Goal: Task Accomplishment & Management: Manage account settings

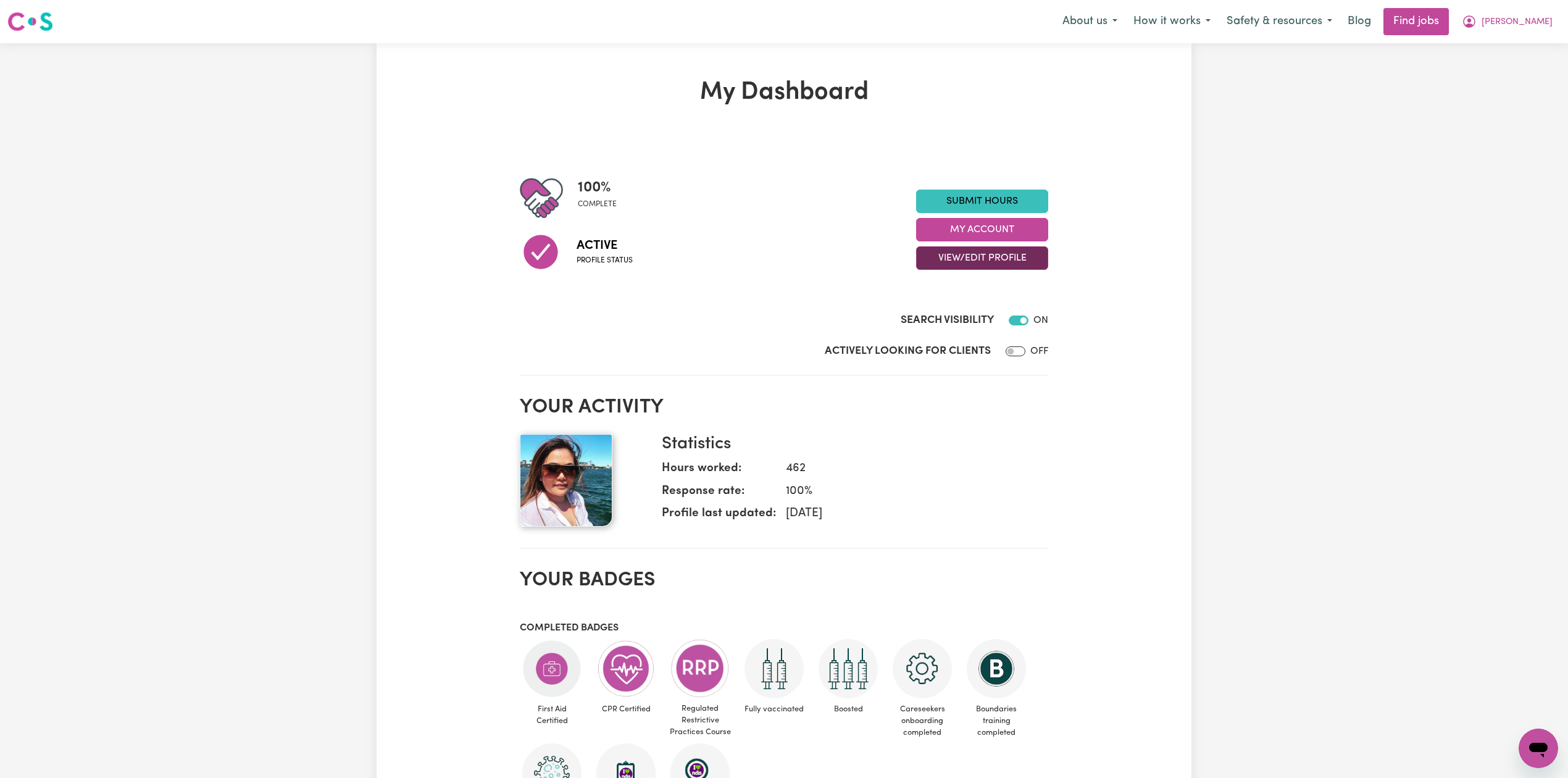
drag, startPoint x: 951, startPoint y: 260, endPoint x: 949, endPoint y: 269, distance: 9.2
click at [952, 260] on button "View/Edit Profile" at bounding box center [982, 257] width 132 height 23
click at [942, 318] on link "Edit Profile" at bounding box center [974, 314] width 115 height 25
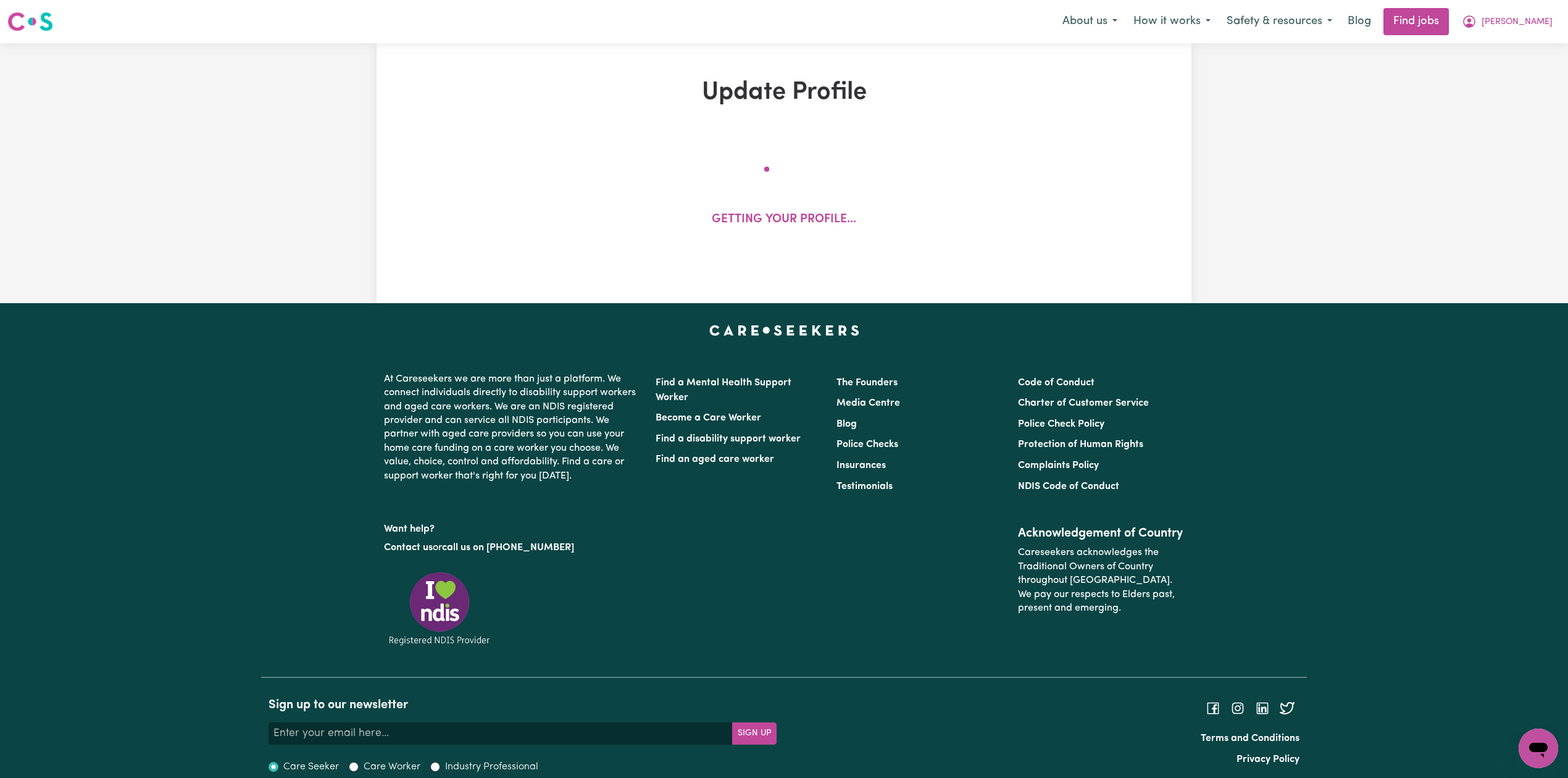
select select "[DEMOGRAPHIC_DATA]"
select select "Australian PR"
select select "Studying a healthcare related degree or qualification"
select select "60"
select select "90"
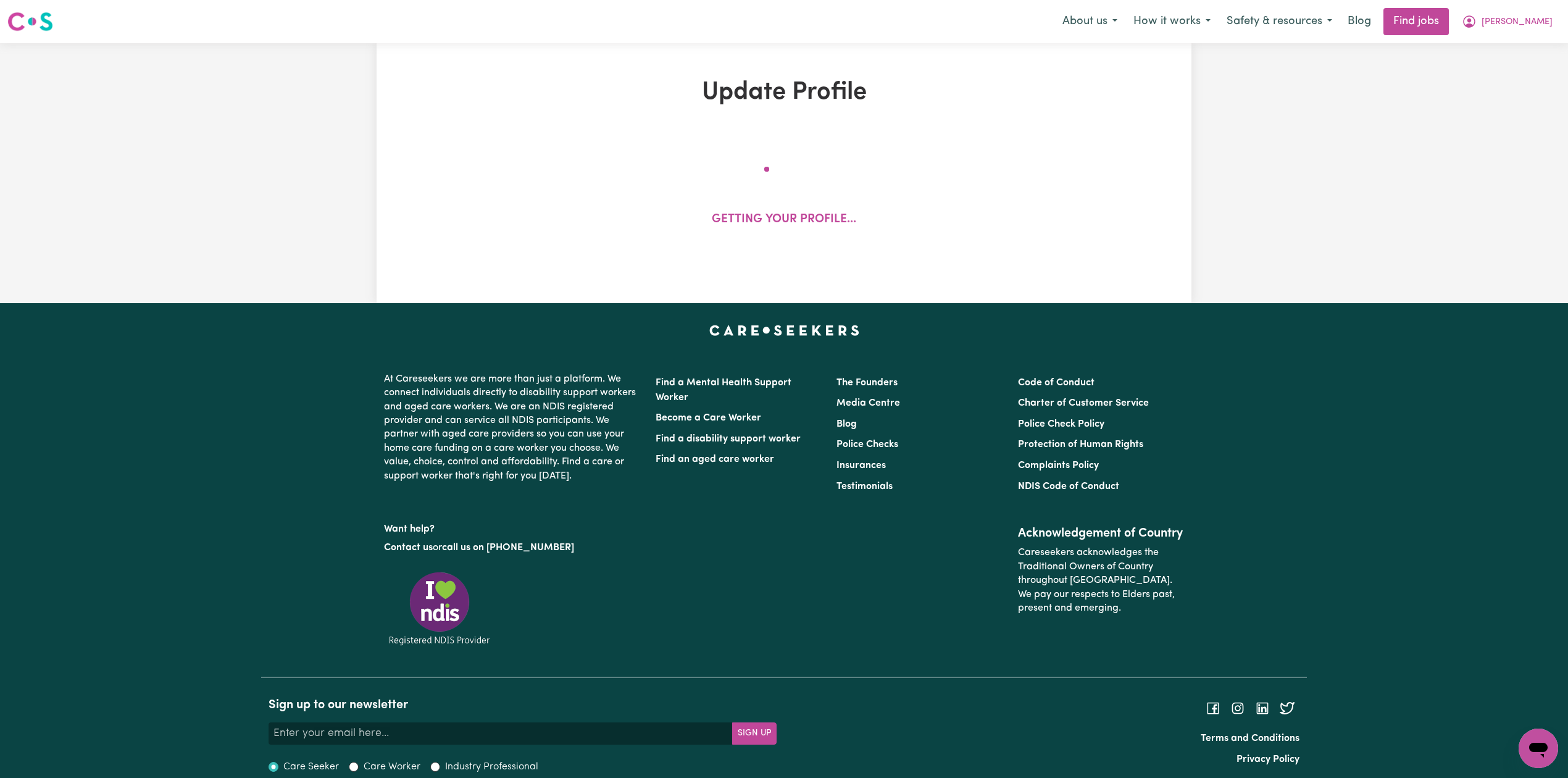
select select "120"
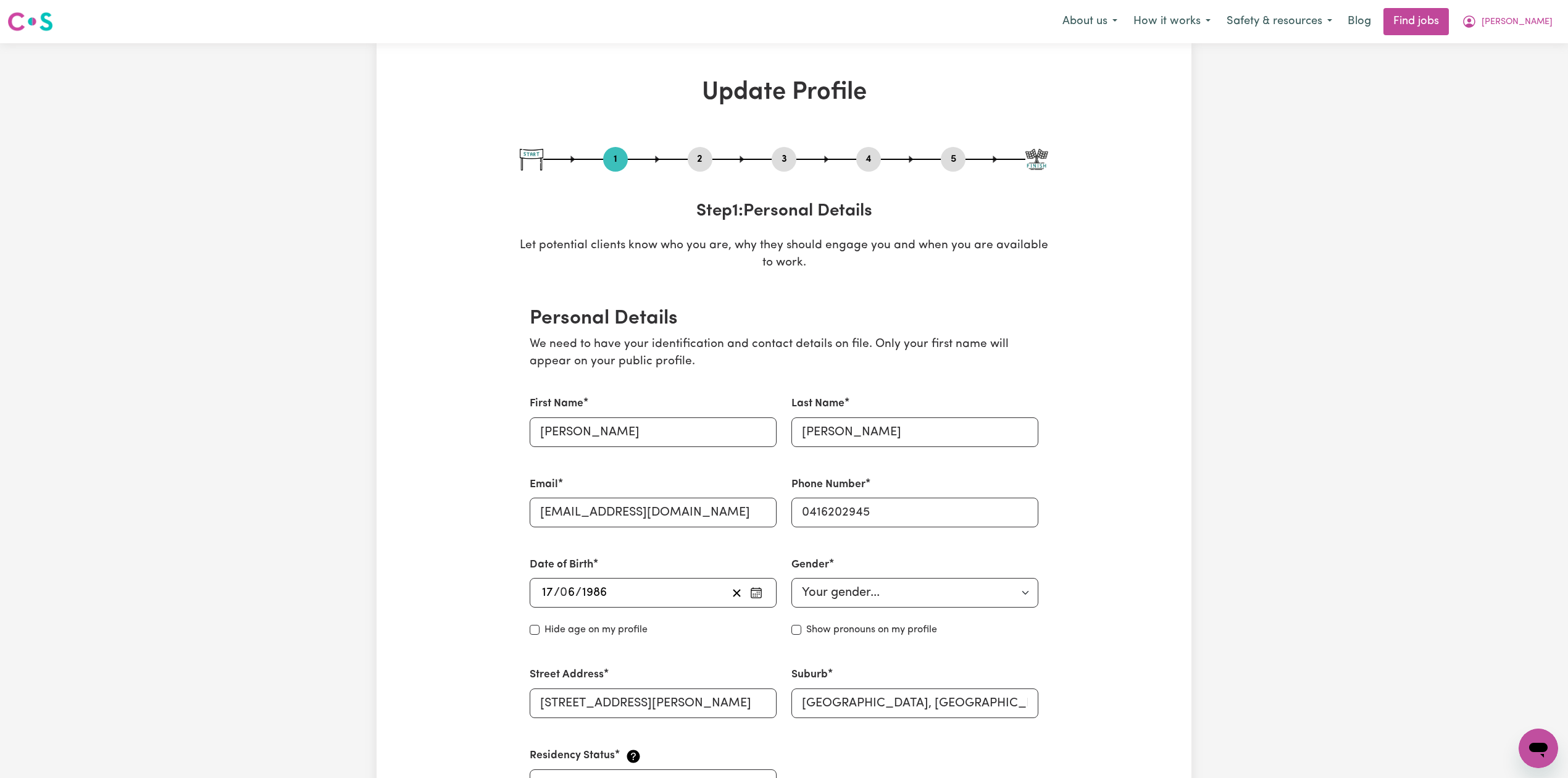
click at [786, 163] on button "3" at bounding box center [784, 159] width 25 height 16
select select "2023"
select select "2019"
select select "2023"
select select "2018"
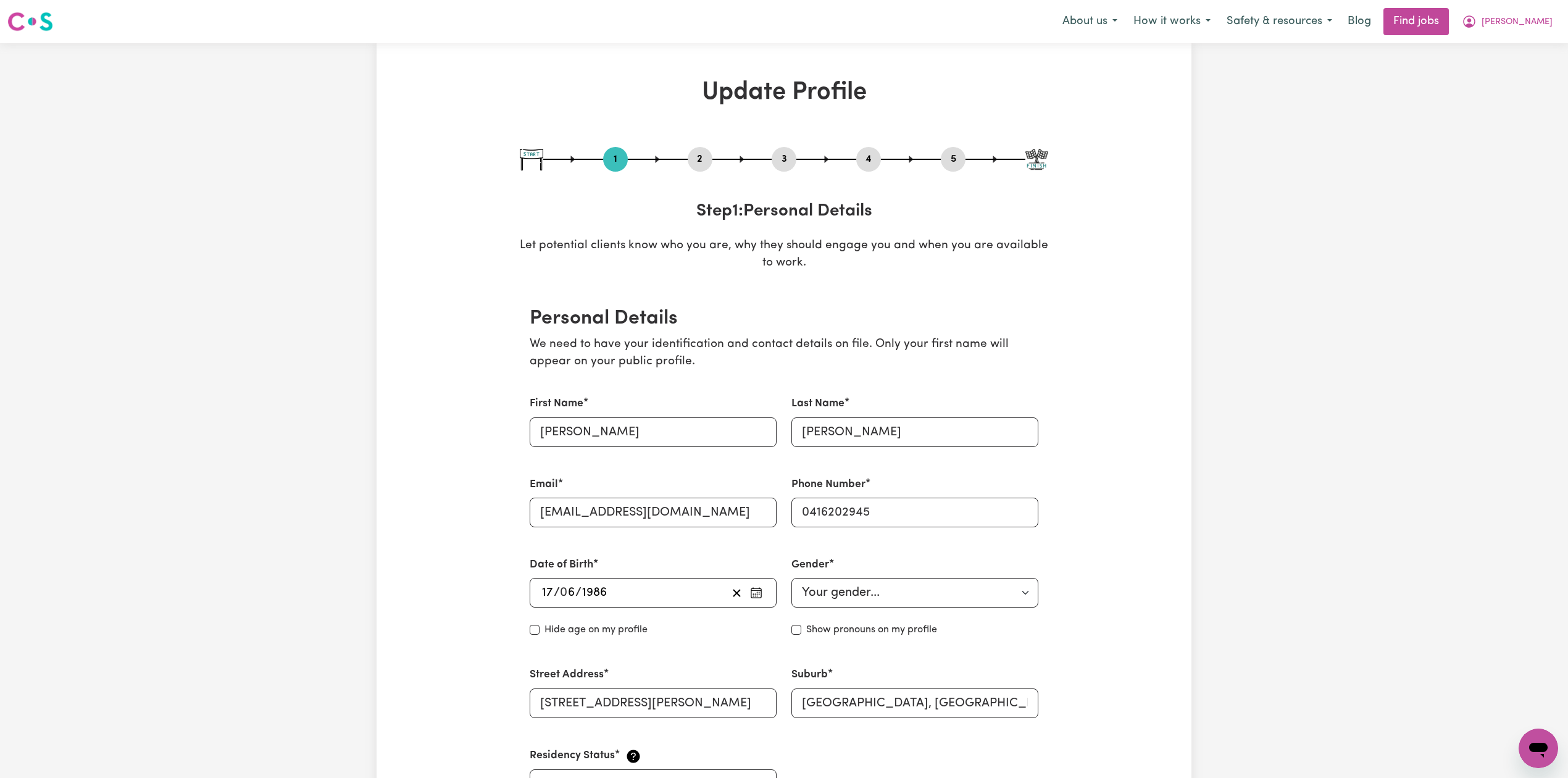
select select "2019"
select select "Certificate III (Individual Support)"
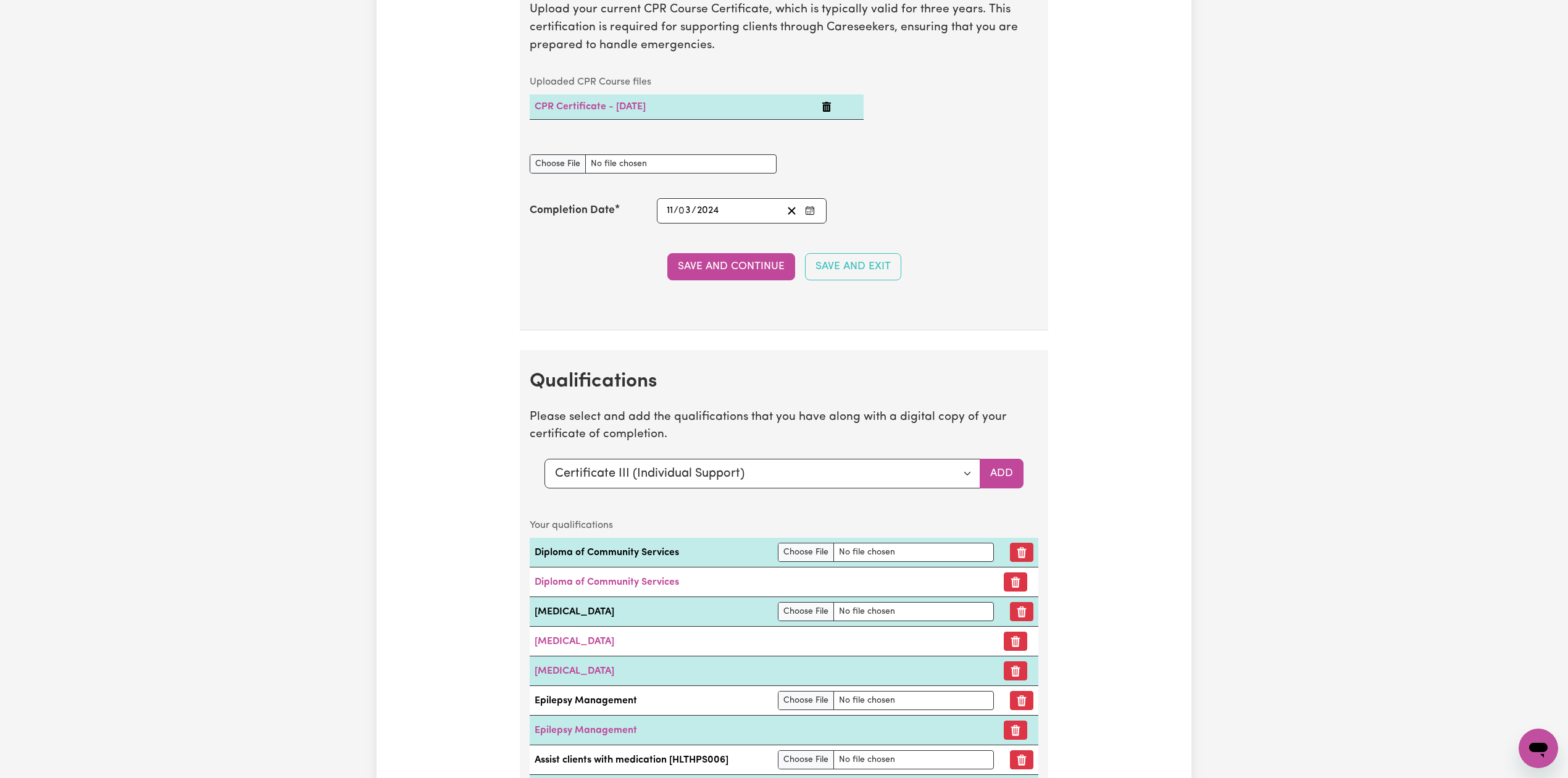
scroll to position [3541, 0]
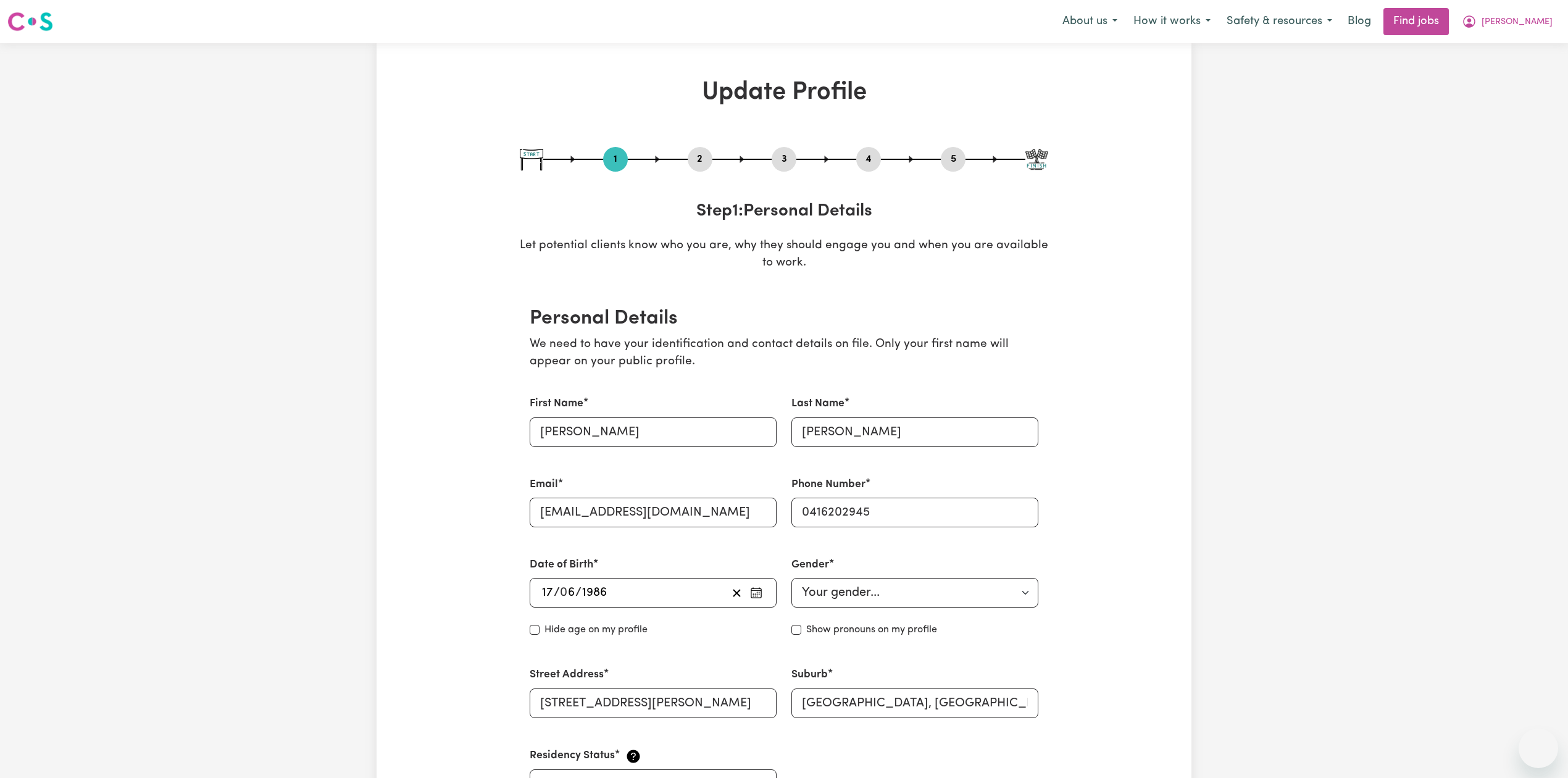
select select "[DEMOGRAPHIC_DATA]"
select select "Australian PR"
select select "Studying a healthcare related degree or qualification"
select select "60"
select select "90"
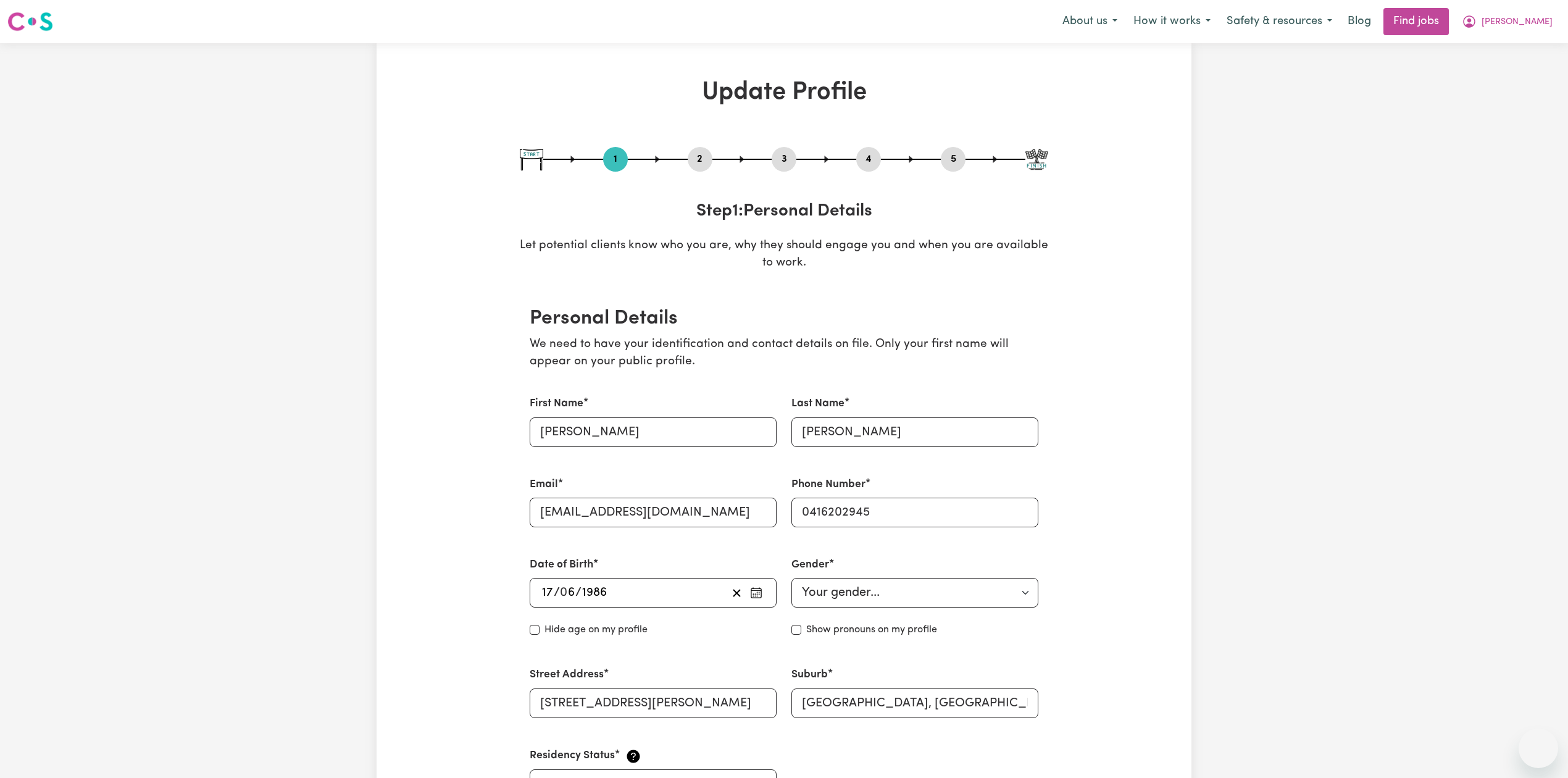
select select "120"
click at [779, 157] on button "3" at bounding box center [784, 159] width 25 height 16
select select "2023"
select select "2019"
select select "2023"
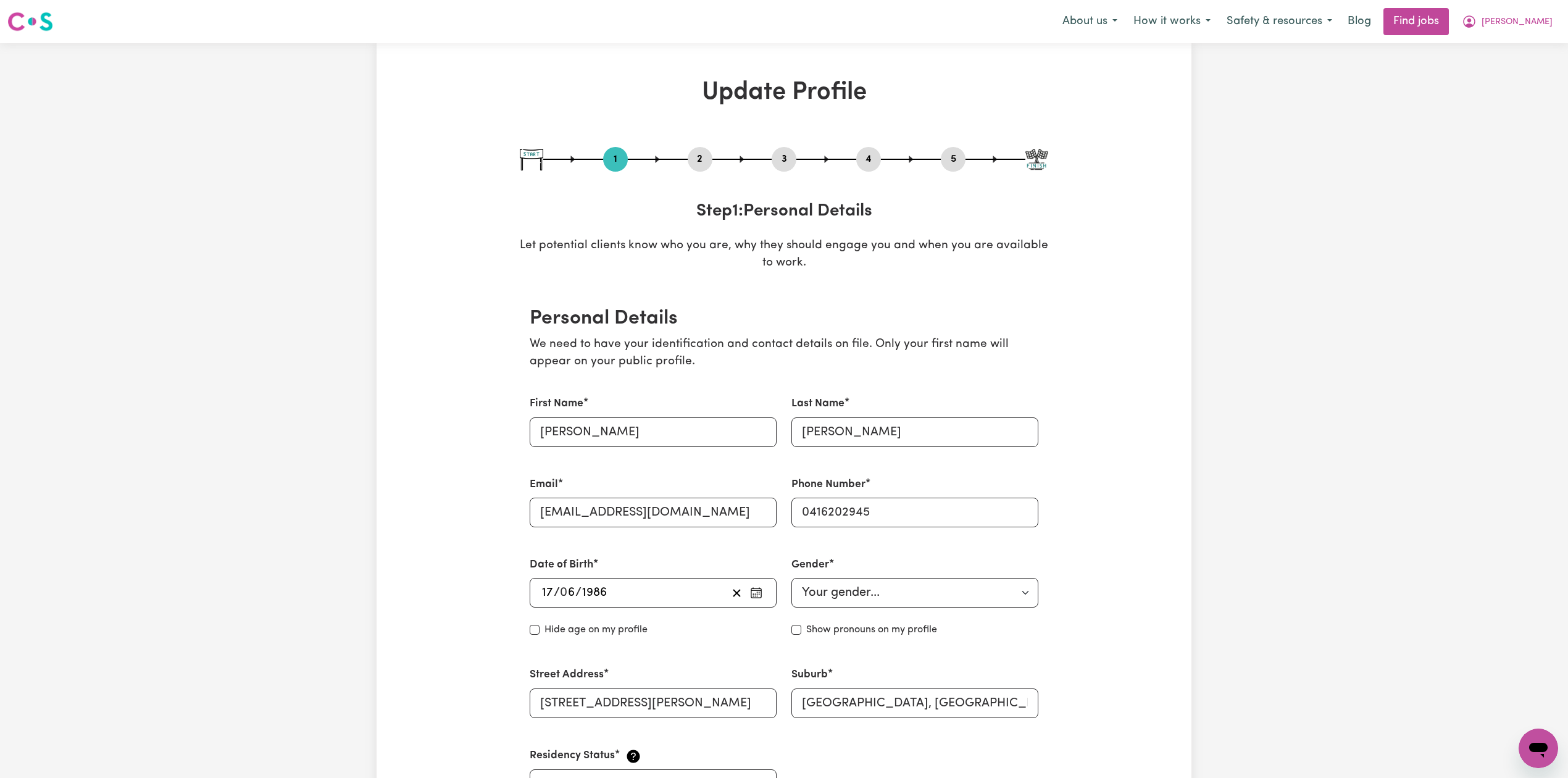
select select "2018"
select select "2019"
select select "Certificate III (Individual Support)"
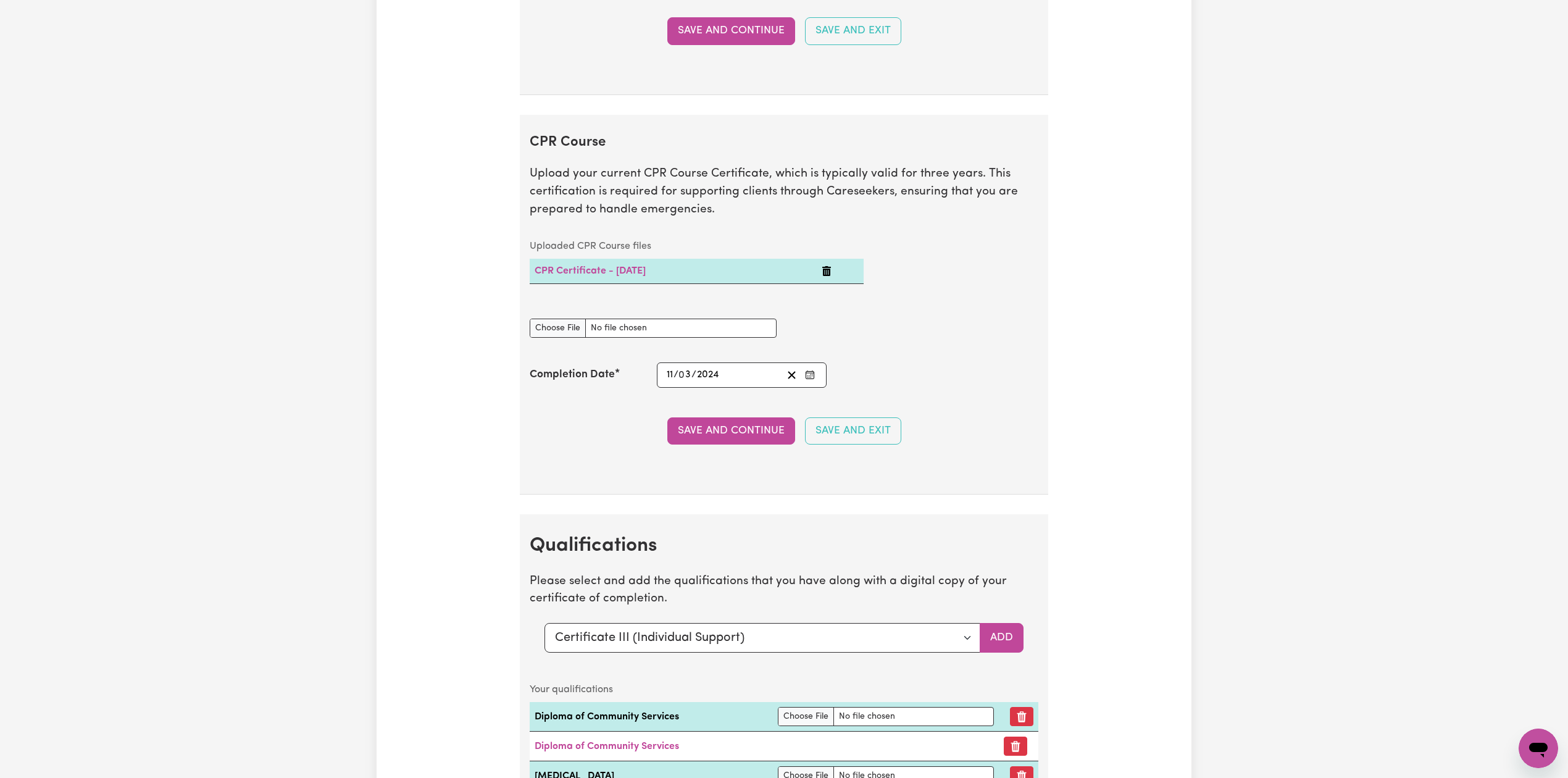
scroll to position [3376, 0]
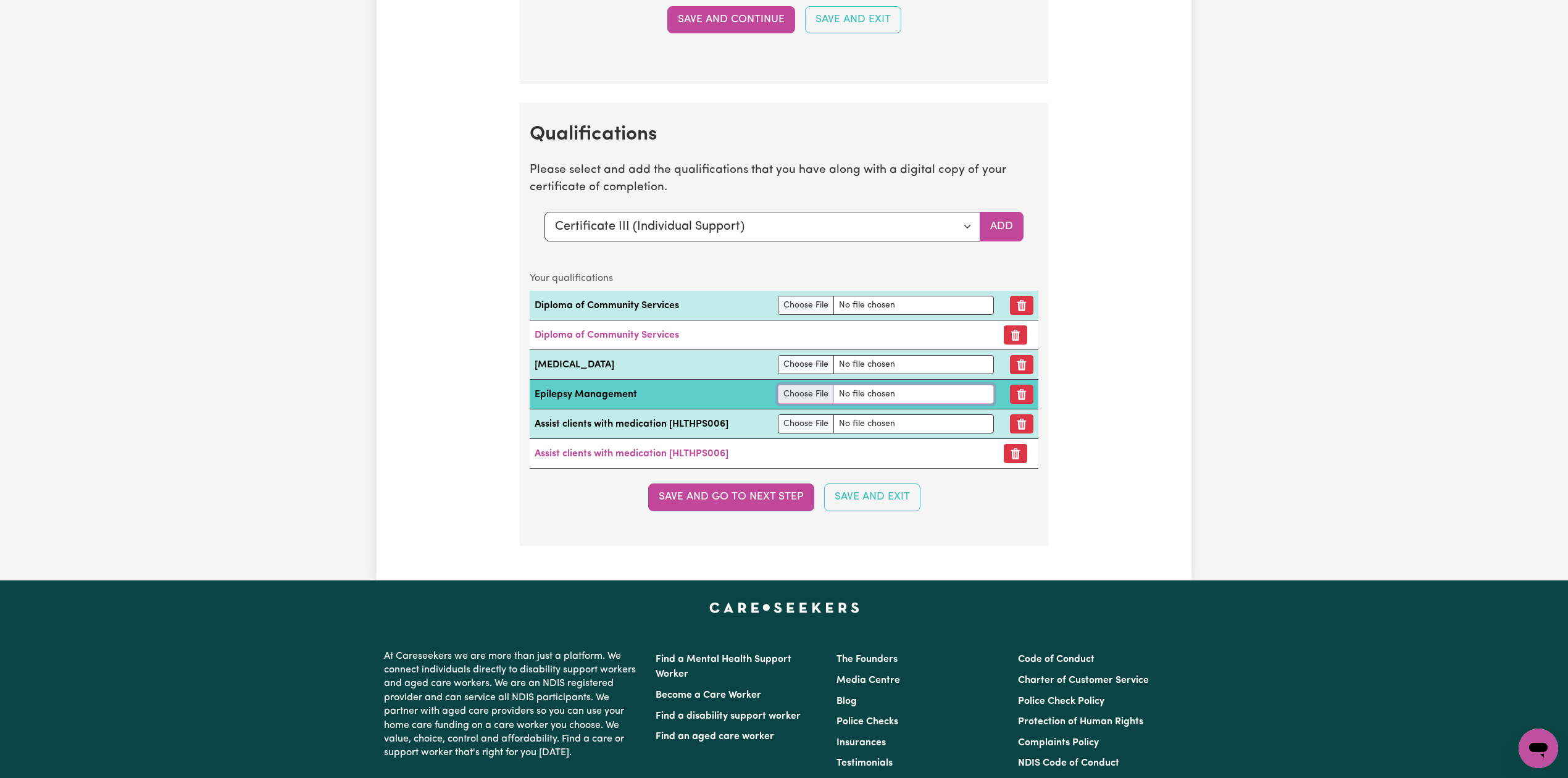
click at [798, 404] on input "file" at bounding box center [885, 394] width 216 height 19
type input "C:\fakepath\[PERSON_NAME] [MEDICAL_DATA] Essentials.pdf"
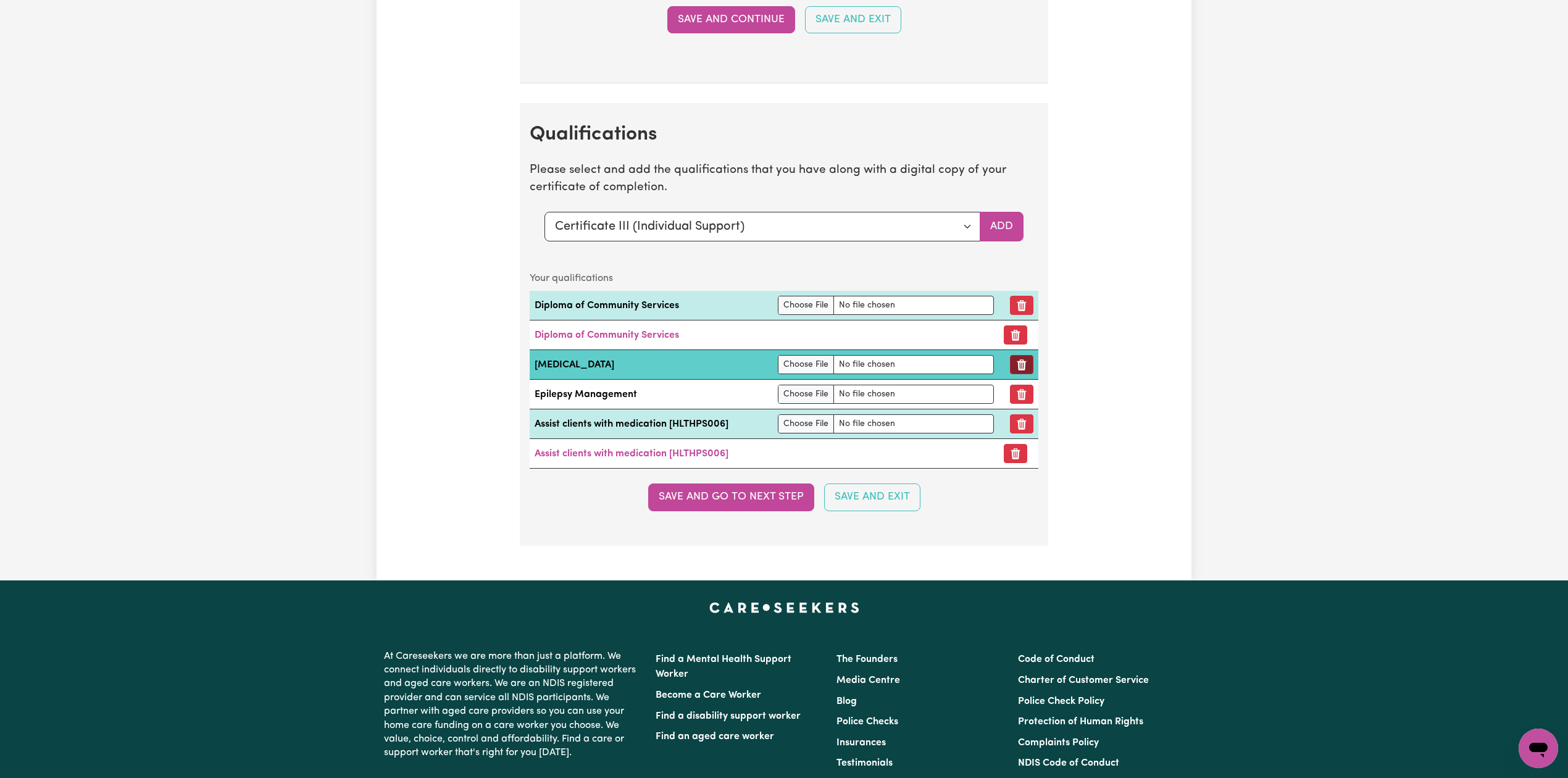
click at [1021, 370] on icon "Remove qualification" at bounding box center [1022, 365] width 10 height 11
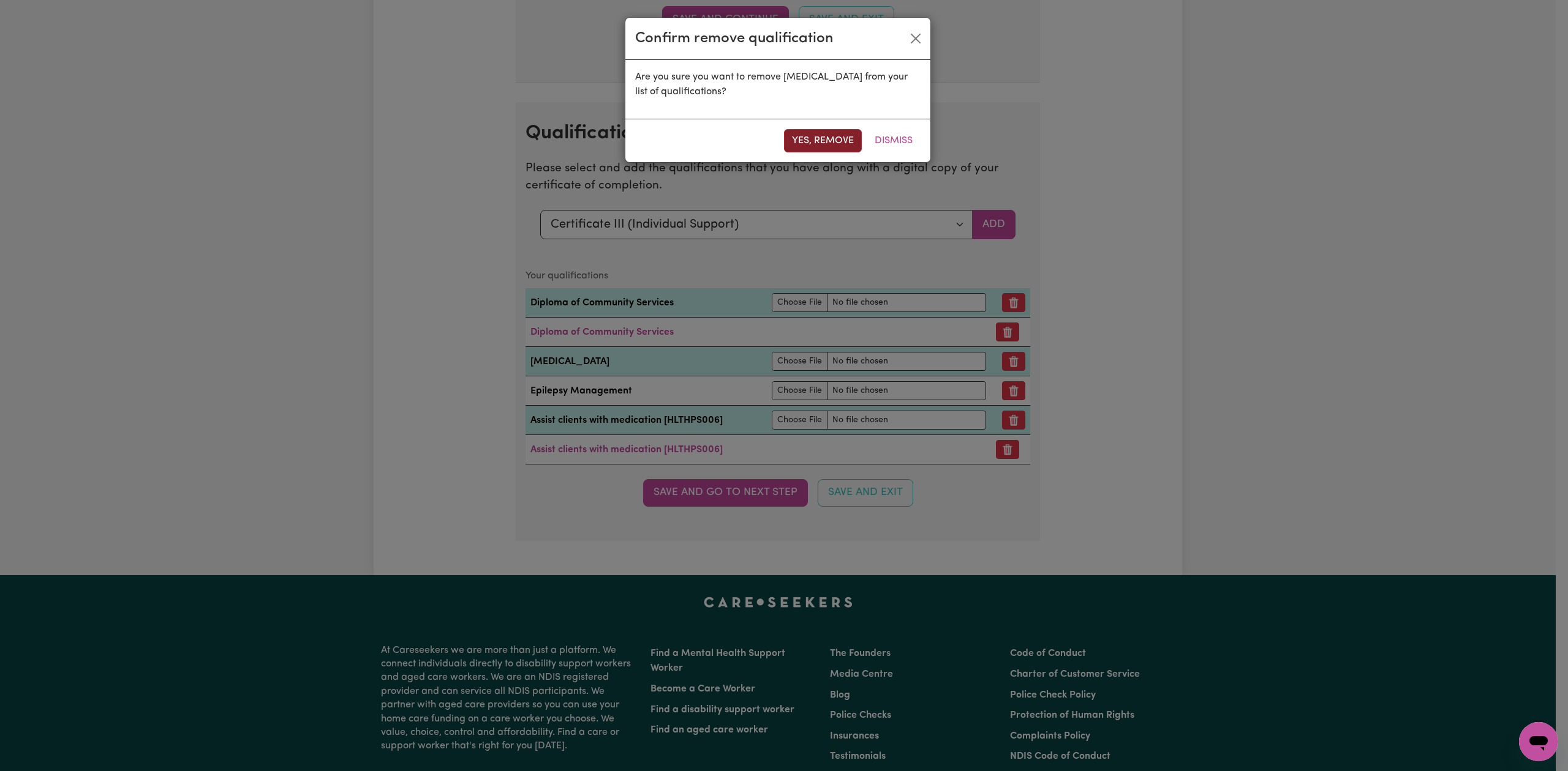
click at [812, 152] on button "Yes, remove" at bounding box center [823, 140] width 78 height 23
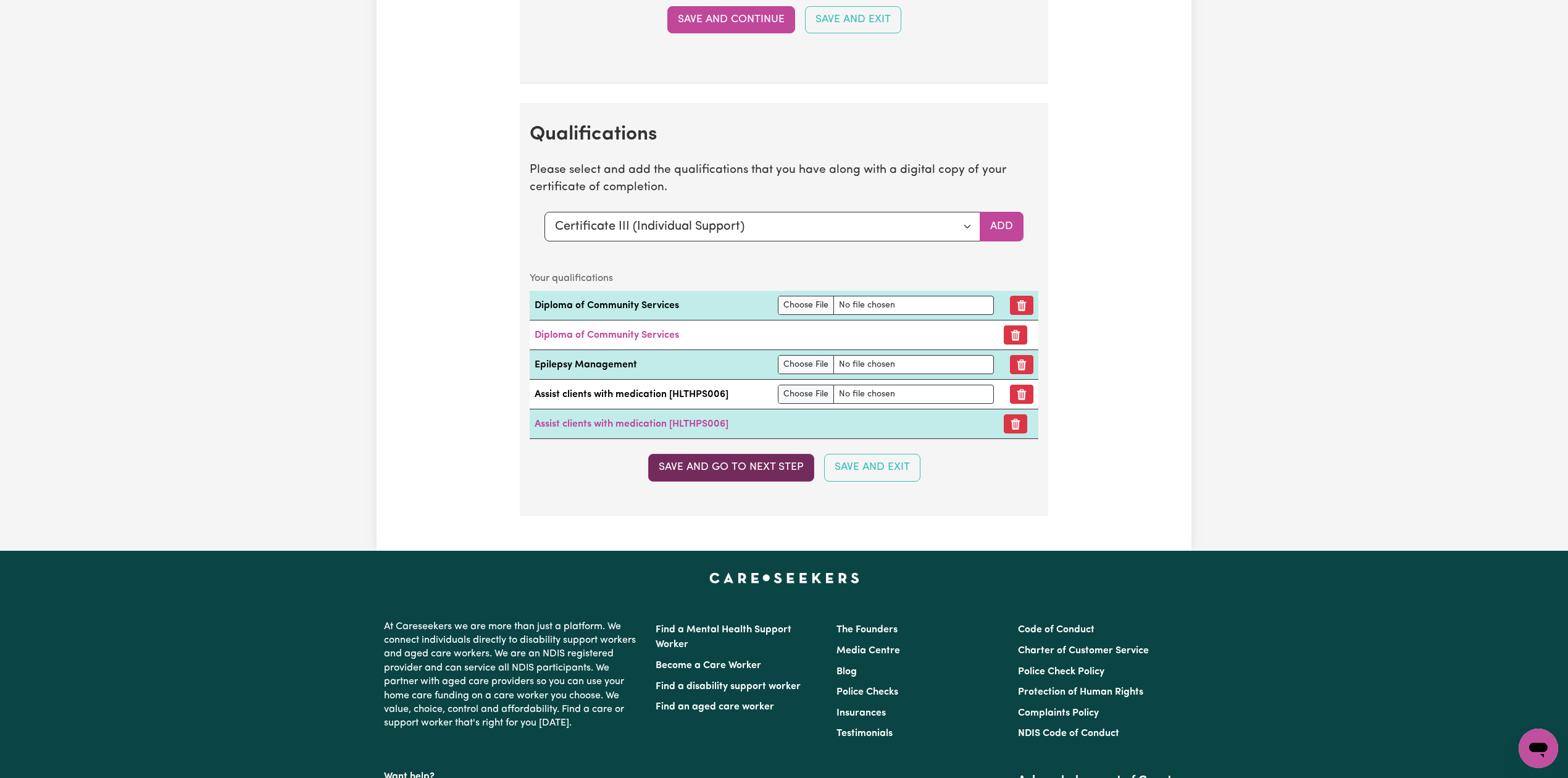
click at [705, 481] on button "Save and go to next step" at bounding box center [731, 467] width 166 height 27
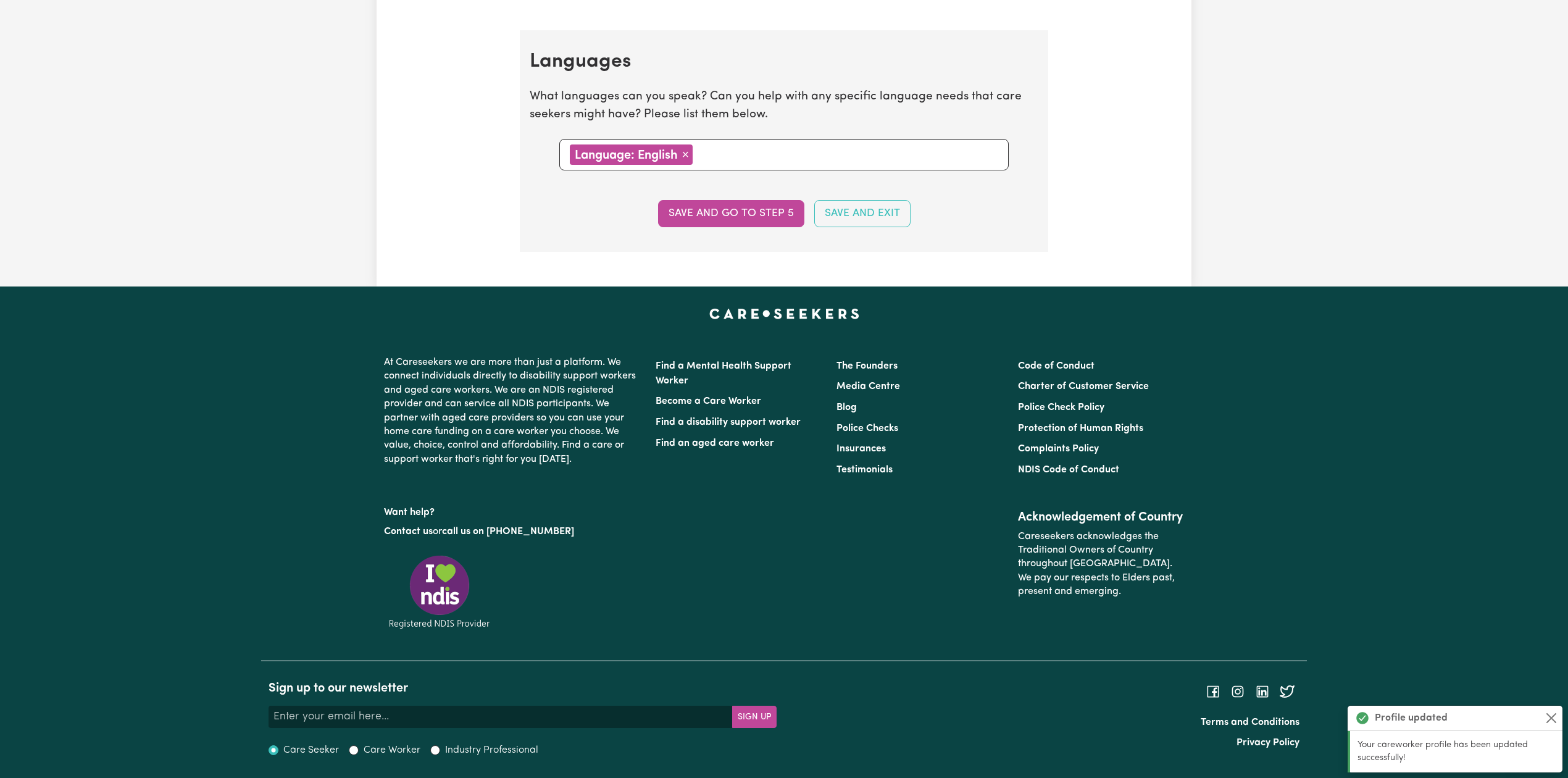
scroll to position [0, 0]
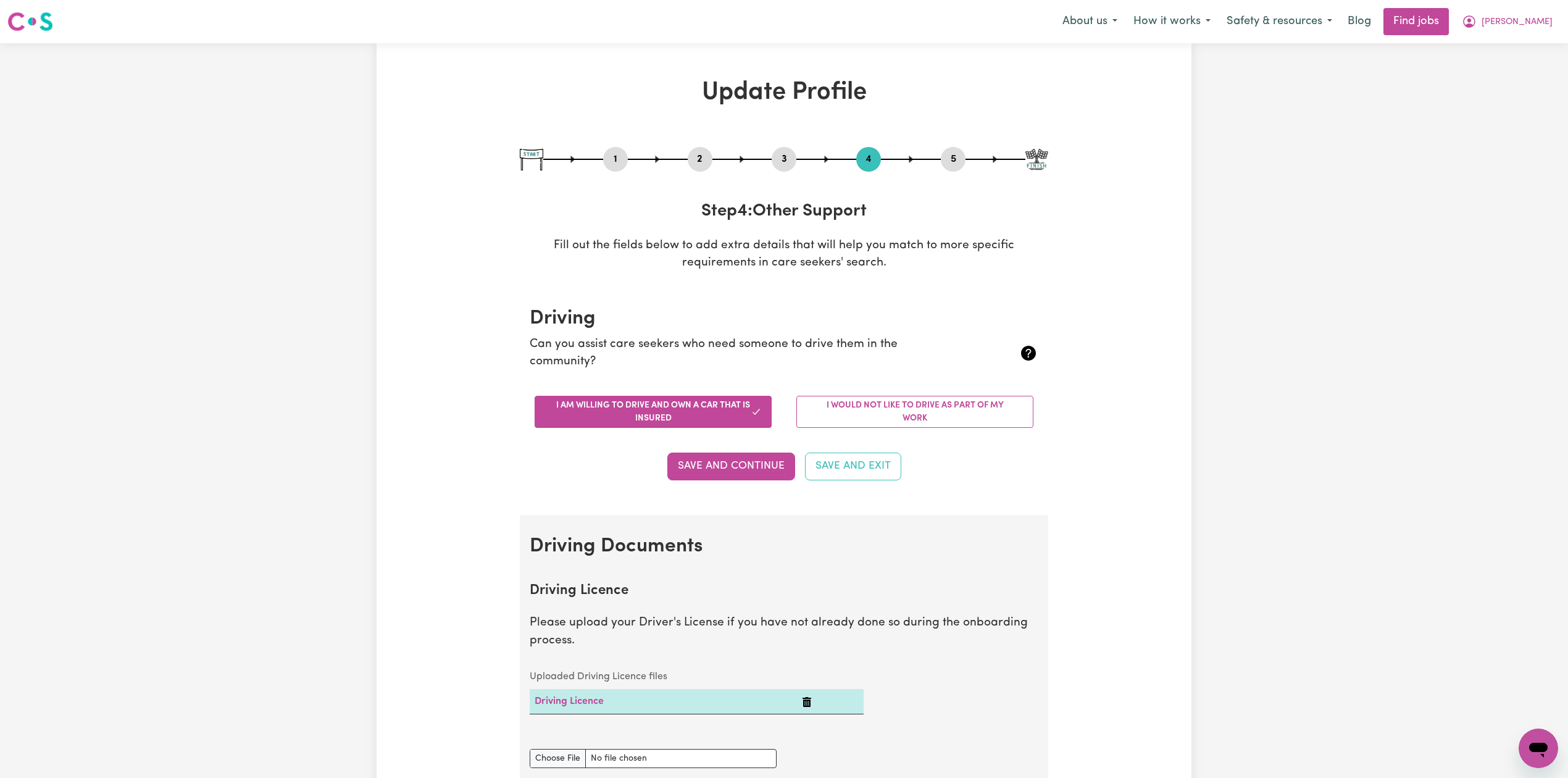
click at [774, 166] on button "3" at bounding box center [784, 159] width 25 height 16
select select "2023"
select select "2019"
select select "2023"
select select "2018"
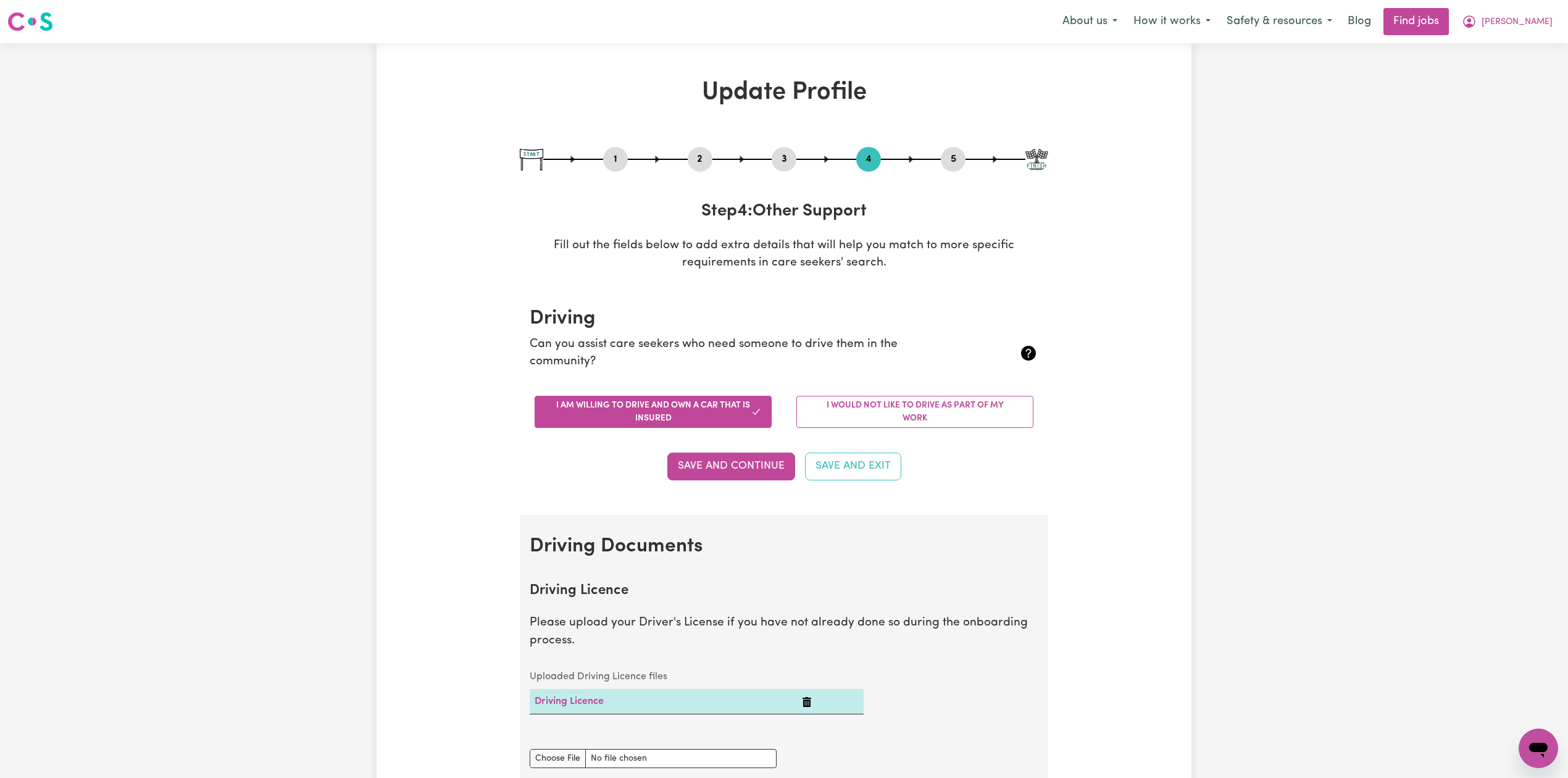
select select "2019"
select select "Certificate III (Individual Support)"
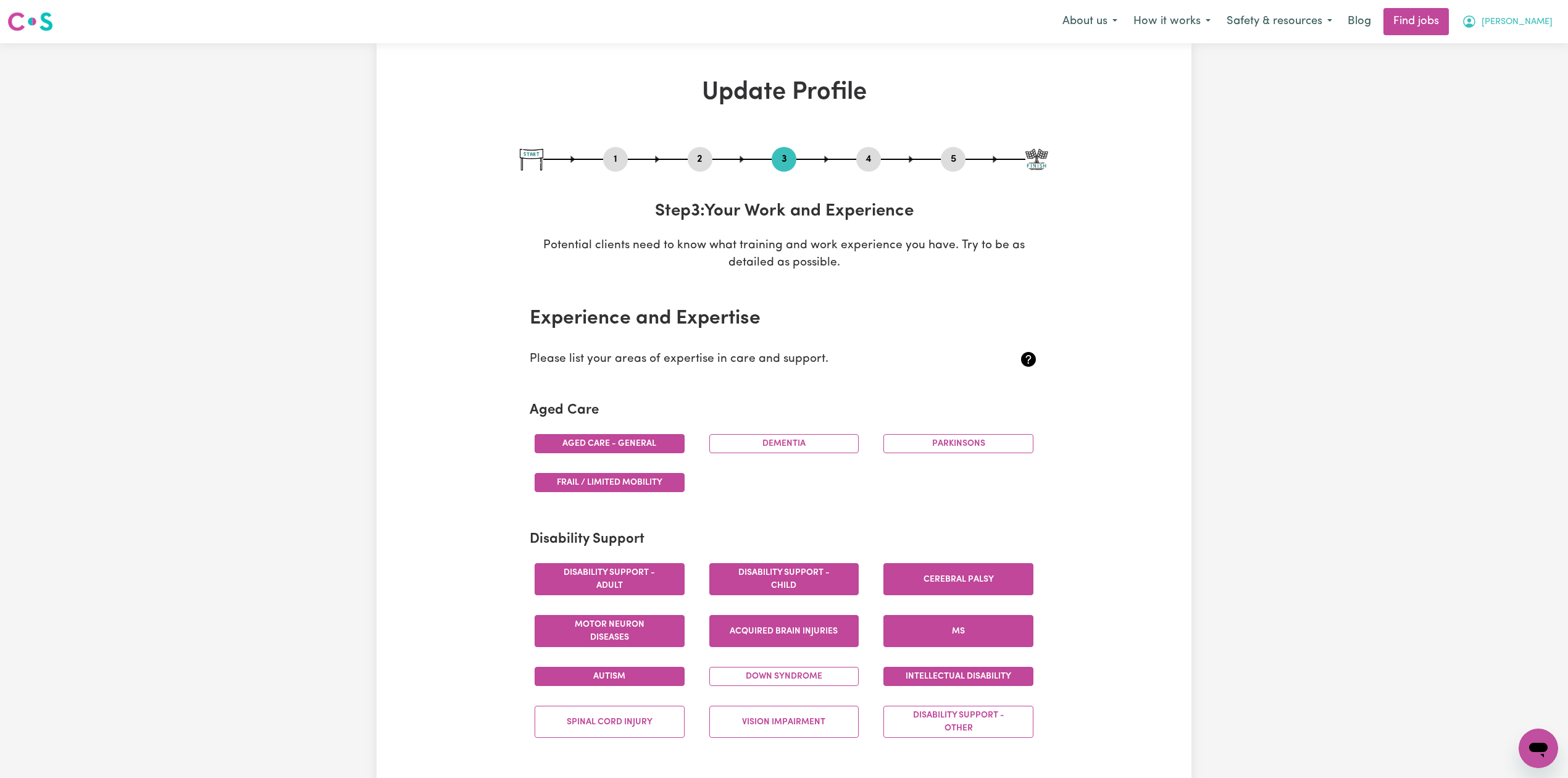
click at [1519, 30] on button "[PERSON_NAME]" at bounding box center [1508, 22] width 107 height 26
click at [1507, 95] on link "Logout" at bounding box center [1511, 94] width 98 height 23
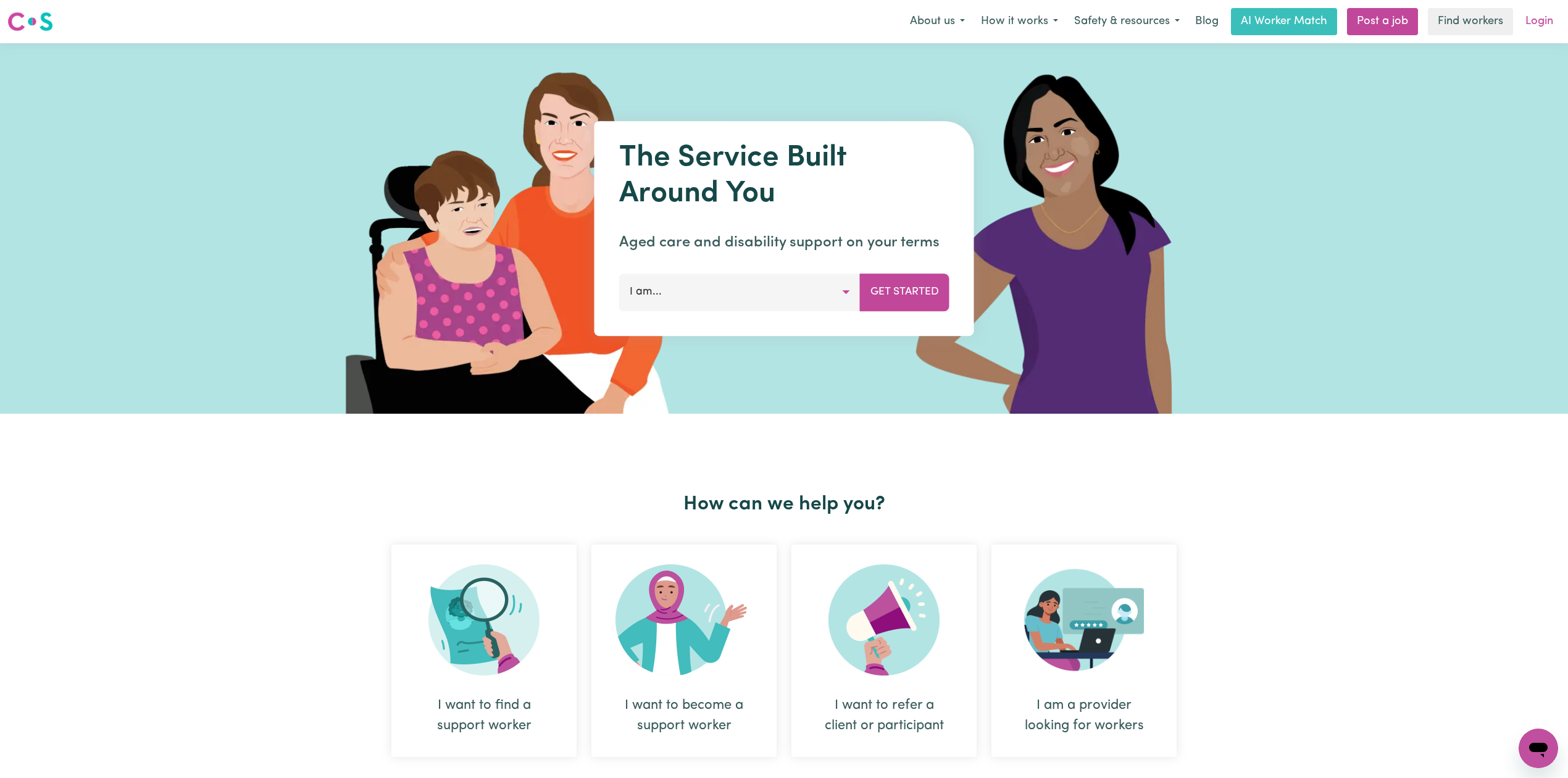
click at [1541, 15] on link "Login" at bounding box center [1539, 22] width 43 height 27
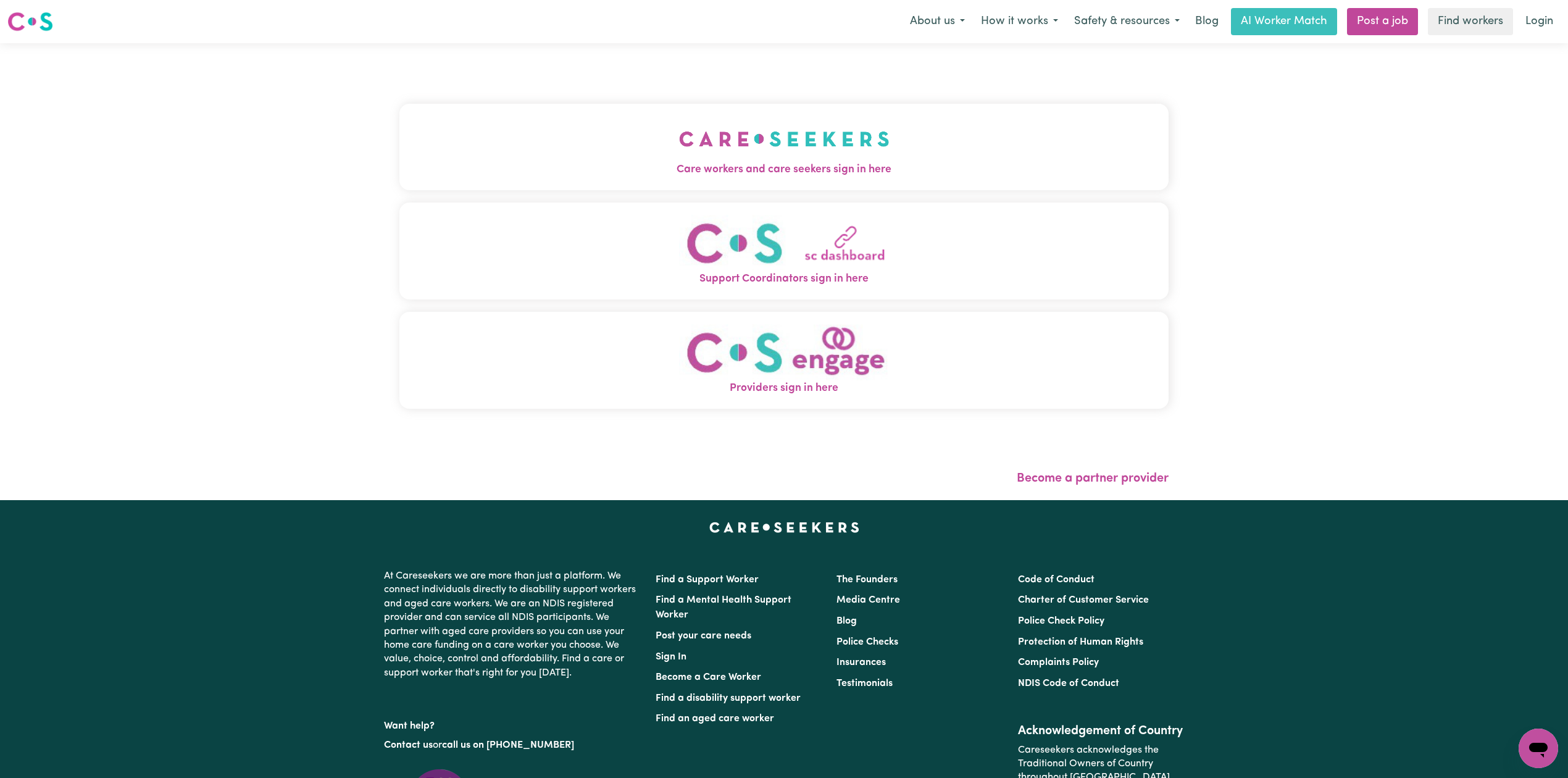
click at [490, 150] on button "Care workers and care seekers sign in here" at bounding box center [784, 147] width 769 height 87
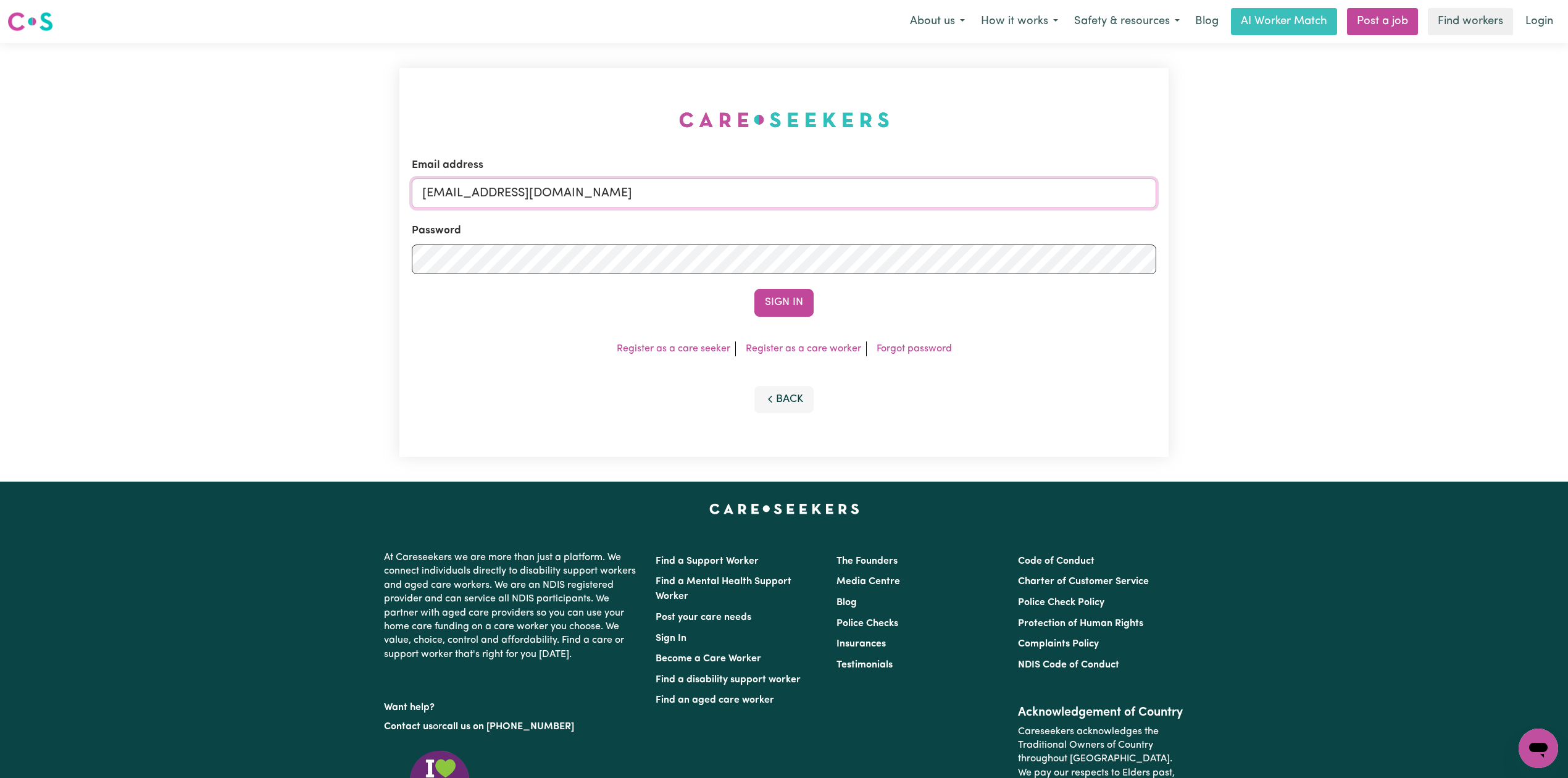
drag, startPoint x: 568, startPoint y: 178, endPoint x: 557, endPoint y: 184, distance: 12.5
click at [568, 178] on input "[EMAIL_ADDRESS][DOMAIN_NAME]" at bounding box center [783, 193] width 744 height 29
drag, startPoint x: 489, startPoint y: 188, endPoint x: 721, endPoint y: 206, distance: 232.7
click at [721, 206] on input "Superuser~[EMAIL_ADDRESS][DOMAIN_NAME]" at bounding box center [783, 193] width 744 height 29
type input "Superuser~[EMAIL_ADDRESS][DOMAIN_NAME]"
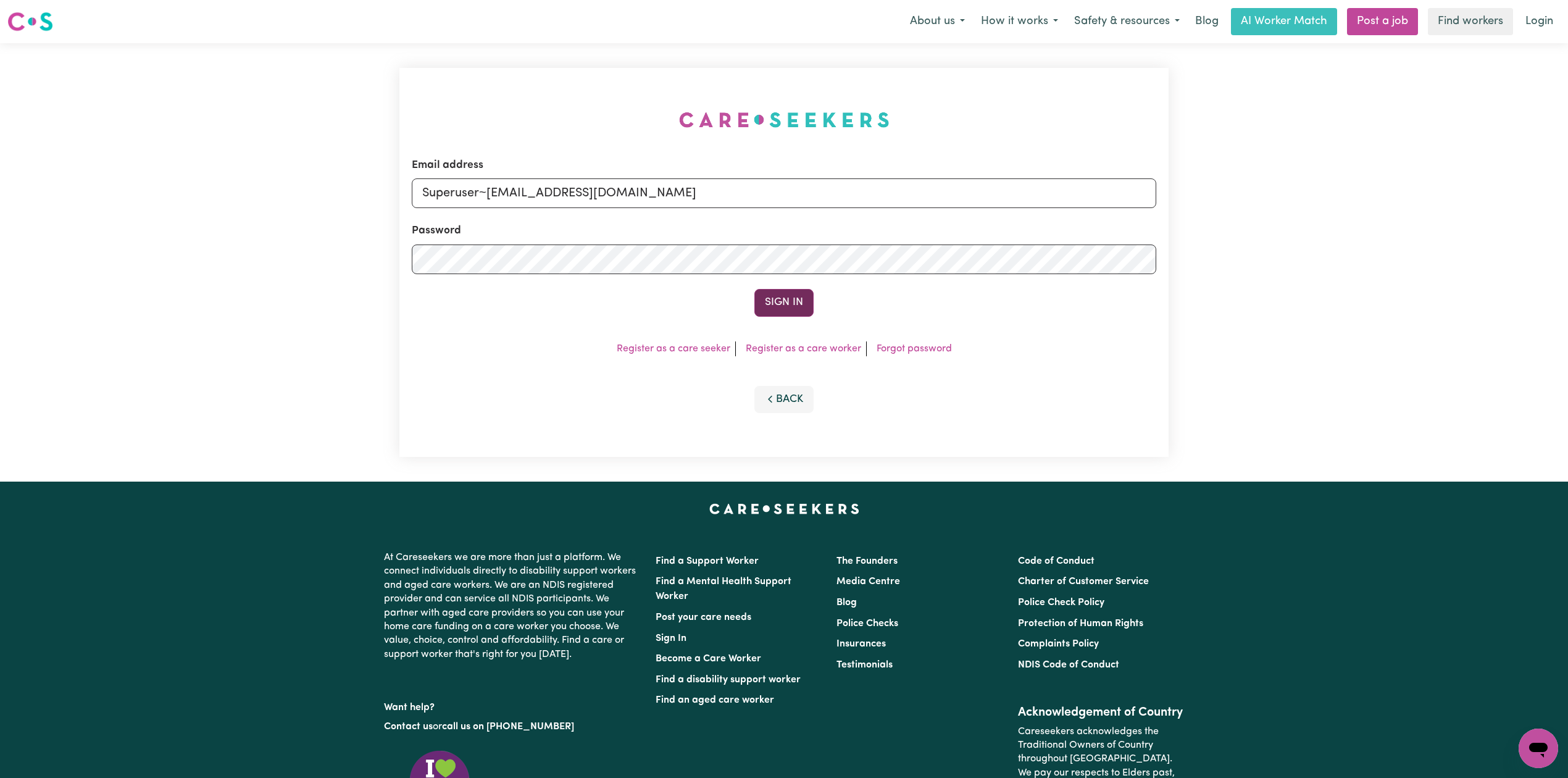
click at [783, 299] on button "Sign In" at bounding box center [784, 303] width 59 height 27
